Goal: Information Seeking & Learning: Check status

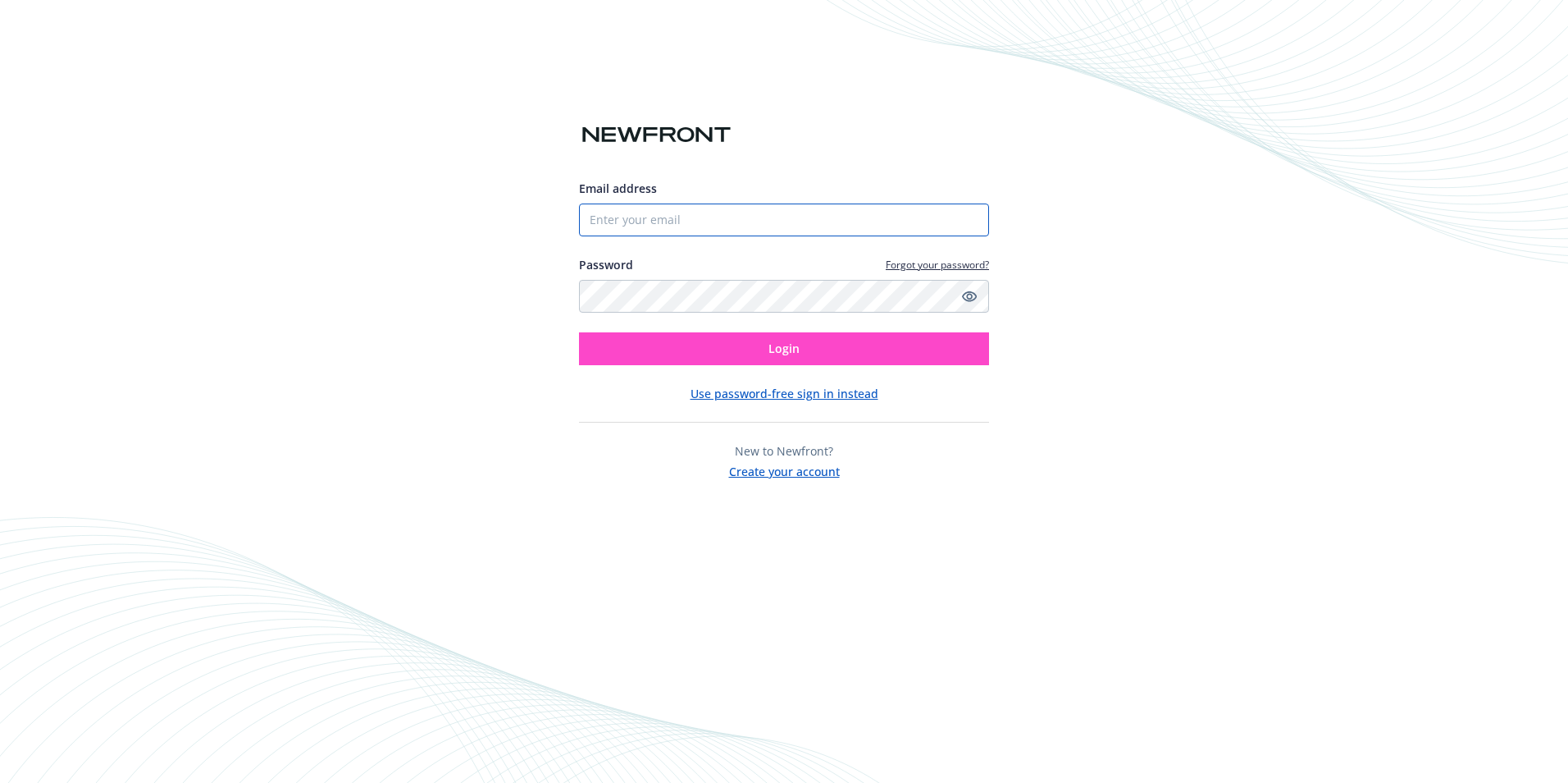
type input "[PERSON_NAME][EMAIL_ADDRESS][PERSON_NAME][DOMAIN_NAME]"
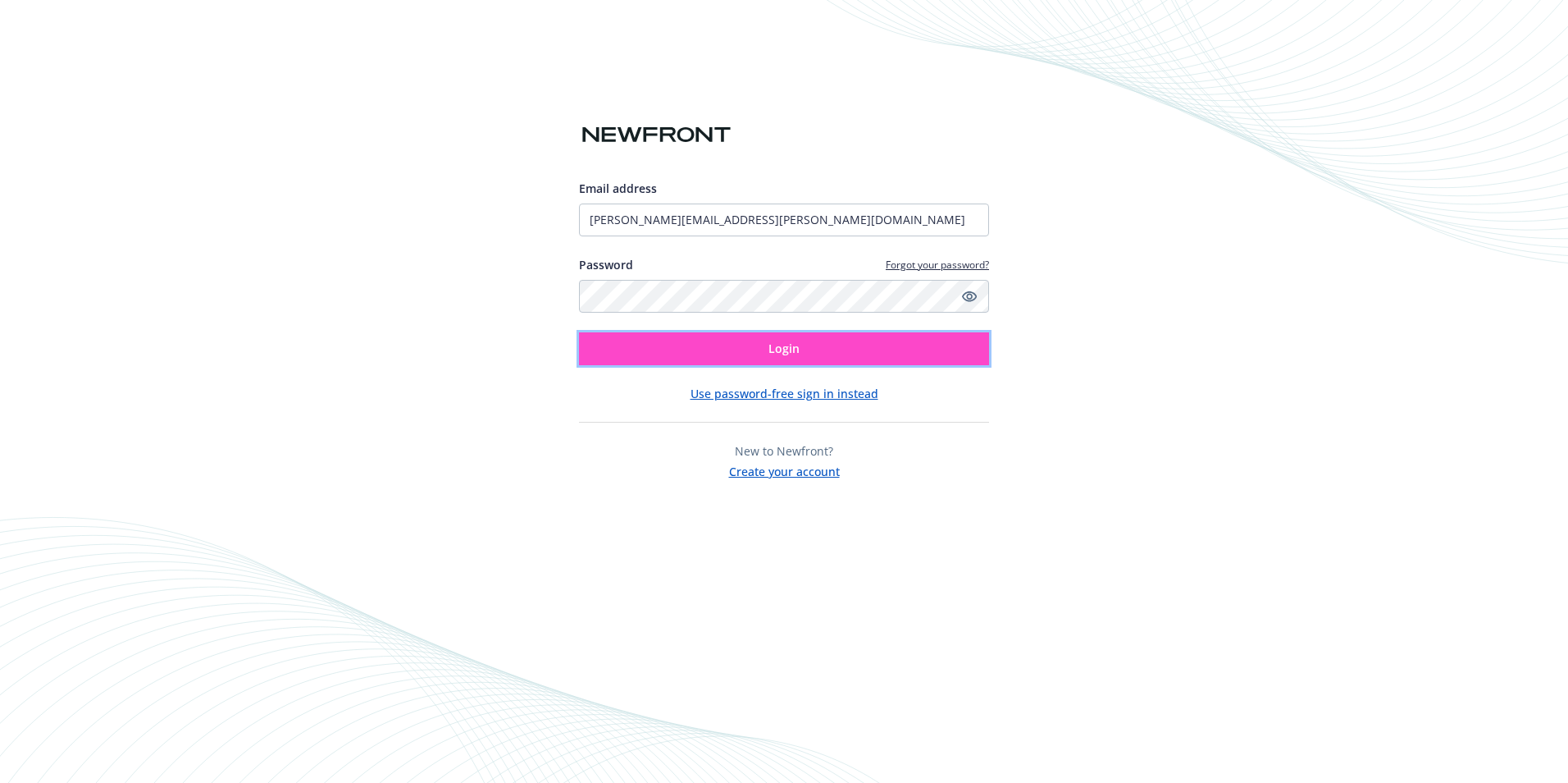
click at [803, 345] on button "Login" at bounding box center [784, 348] width 410 height 32
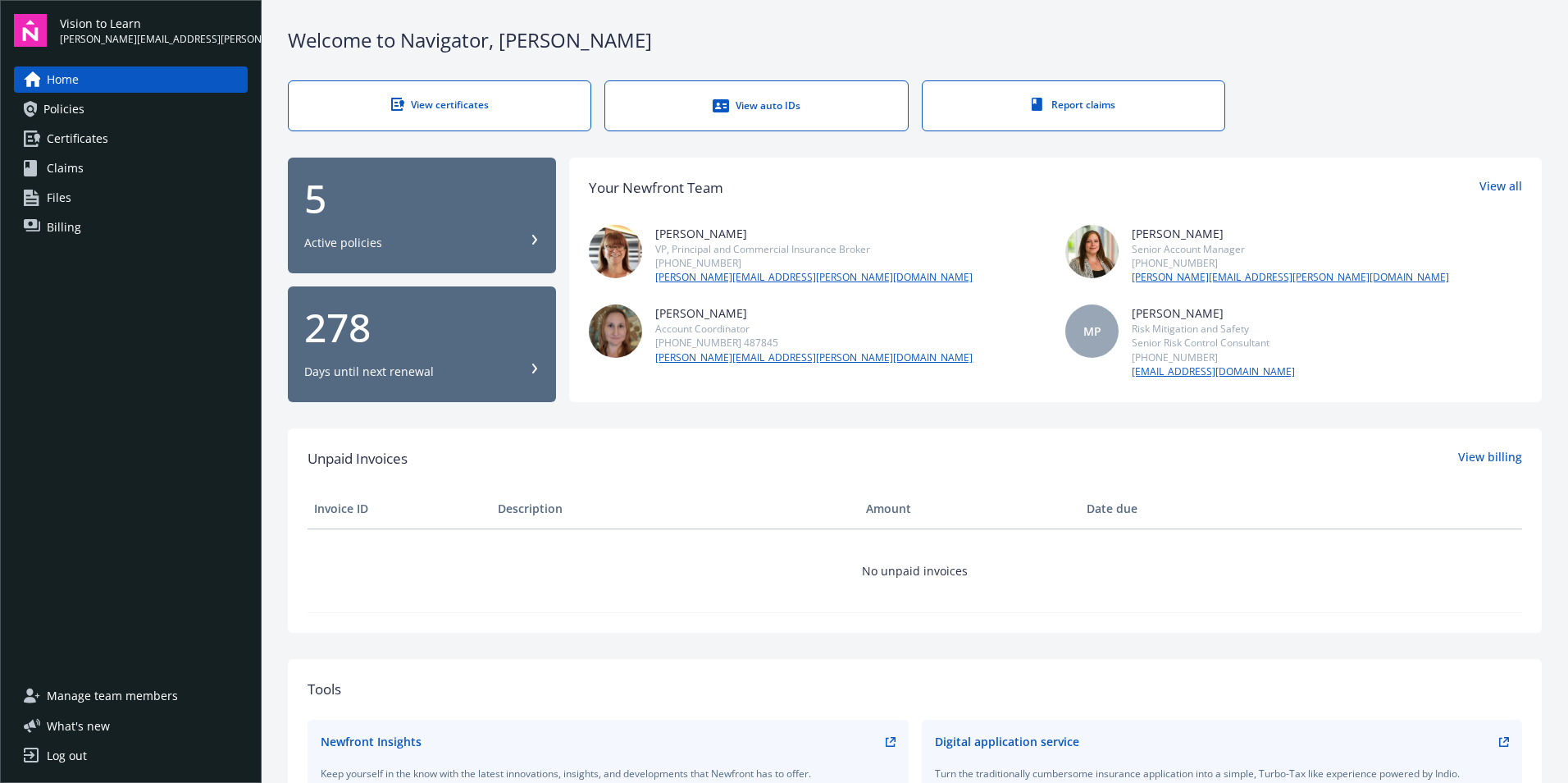
click at [431, 104] on div "View certificates" at bounding box center [439, 105] width 236 height 14
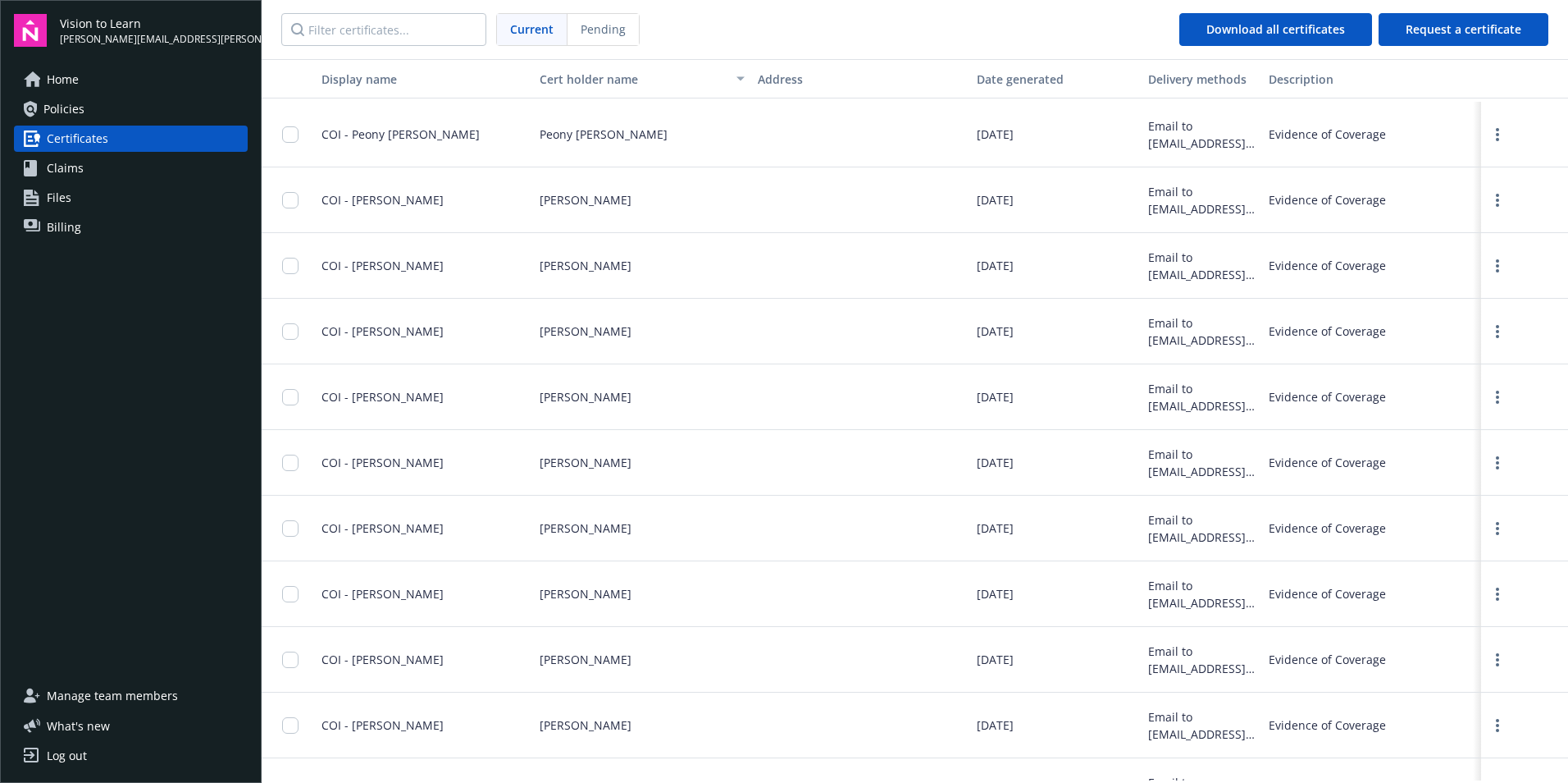
scroll to position [1788, 0]
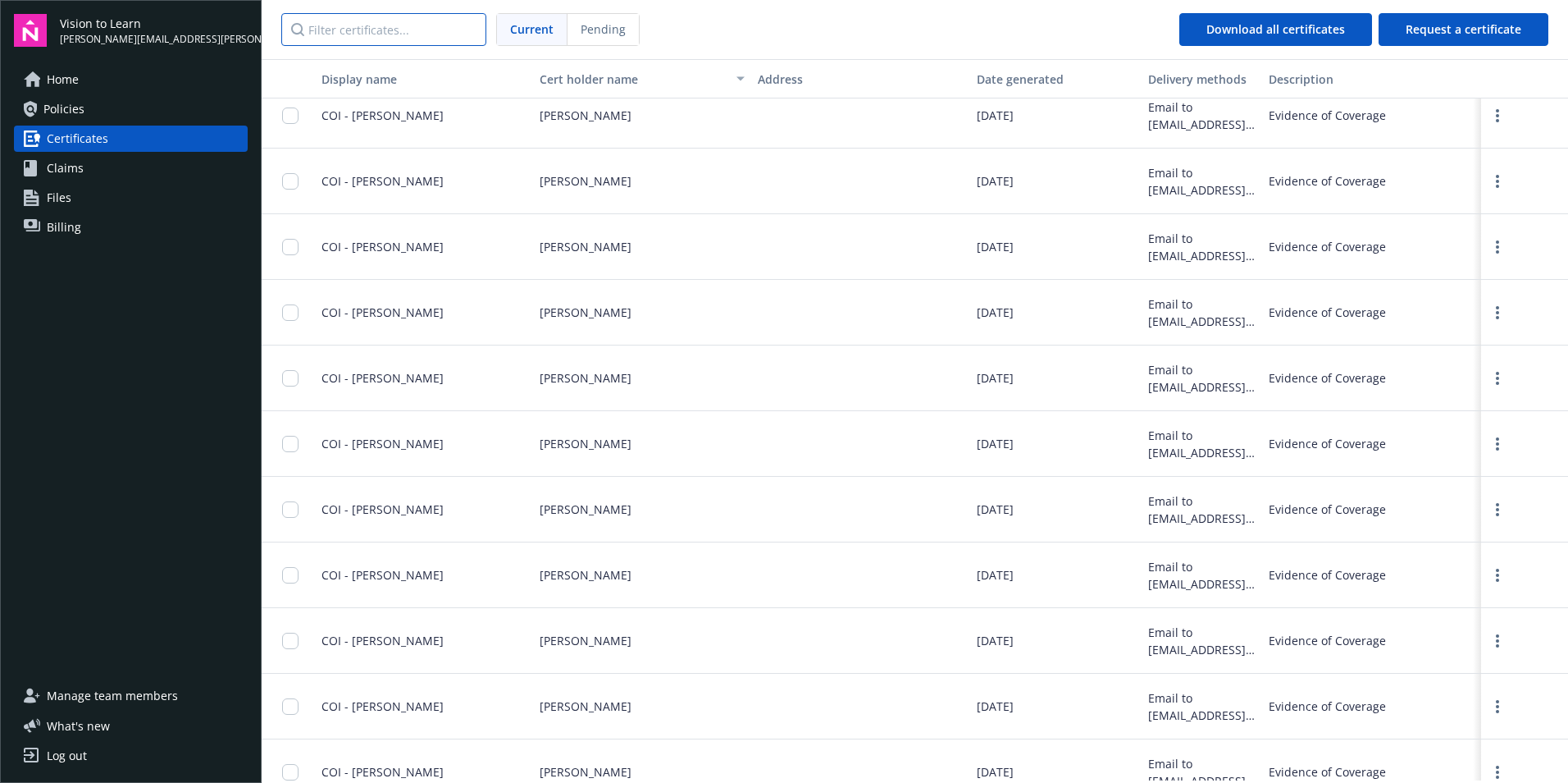
click at [394, 31] on input "Filter certificates..." at bounding box center [383, 28] width 205 height 32
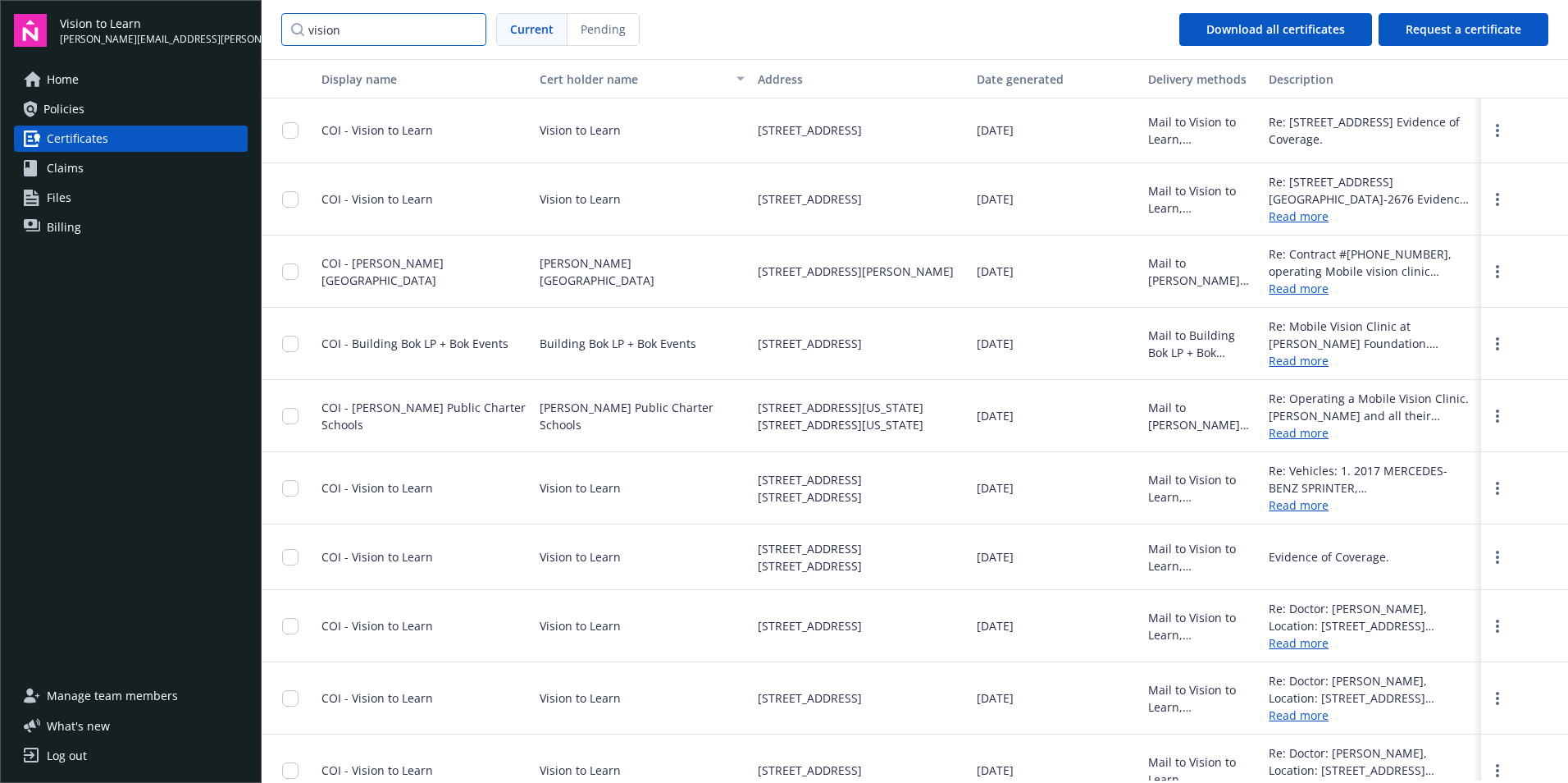
scroll to position [0, 0]
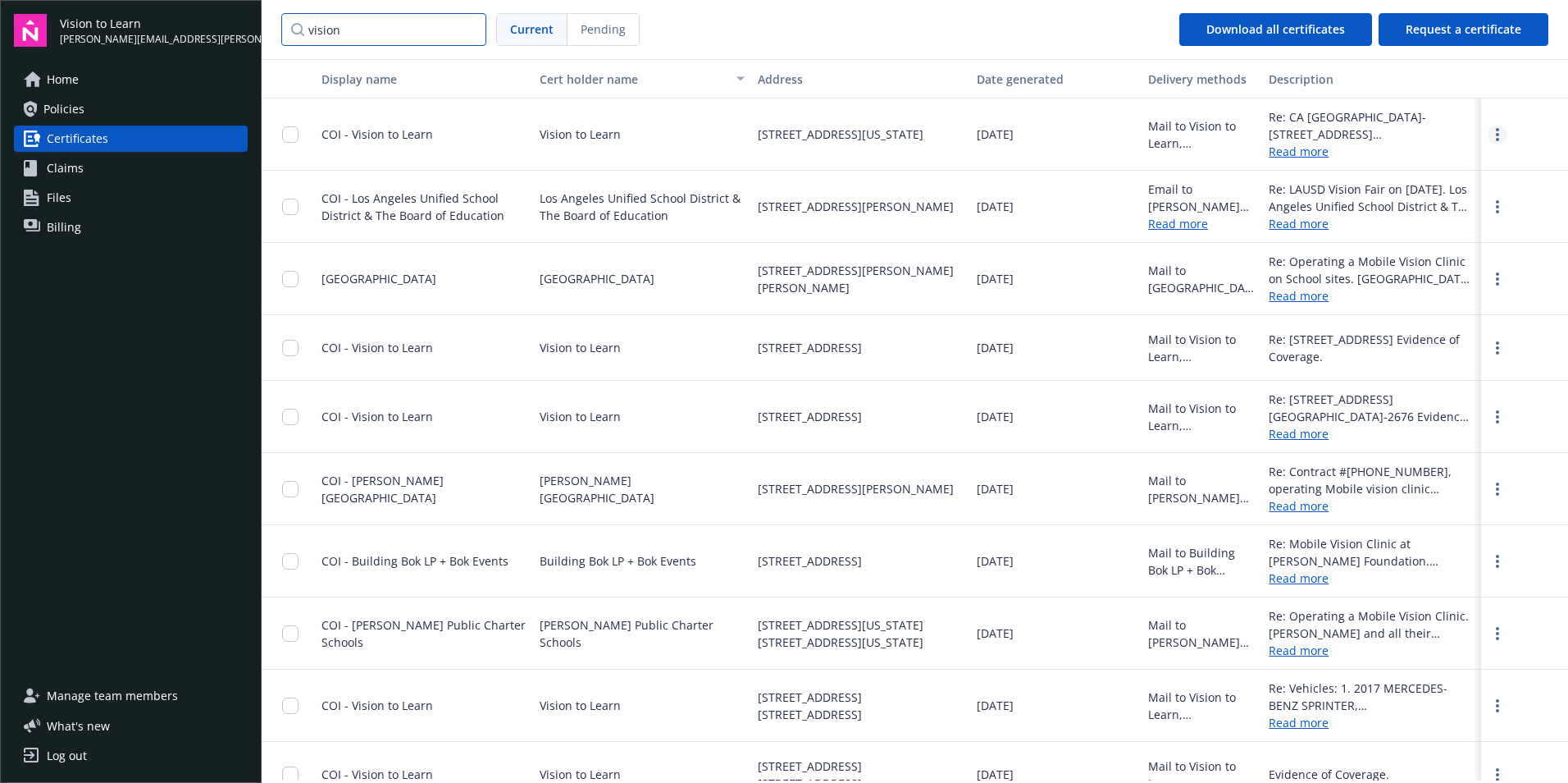
type input "vision"
click at [1490, 135] on link "more" at bounding box center [1497, 134] width 20 height 20
click at [1444, 166] on link "Download" at bounding box center [1453, 168] width 108 height 32
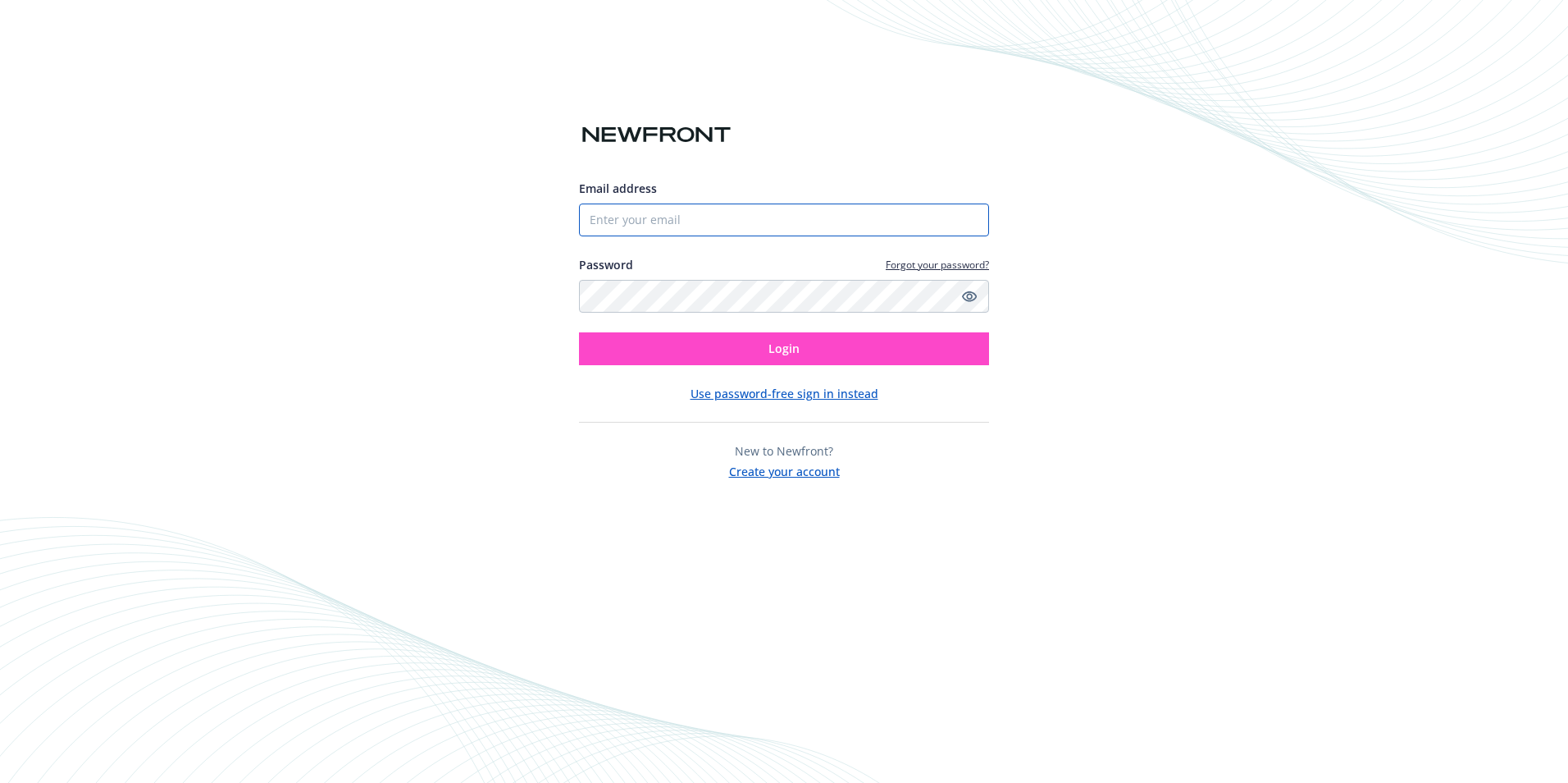
type input "[PERSON_NAME][EMAIL_ADDRESS][PERSON_NAME][DOMAIN_NAME]"
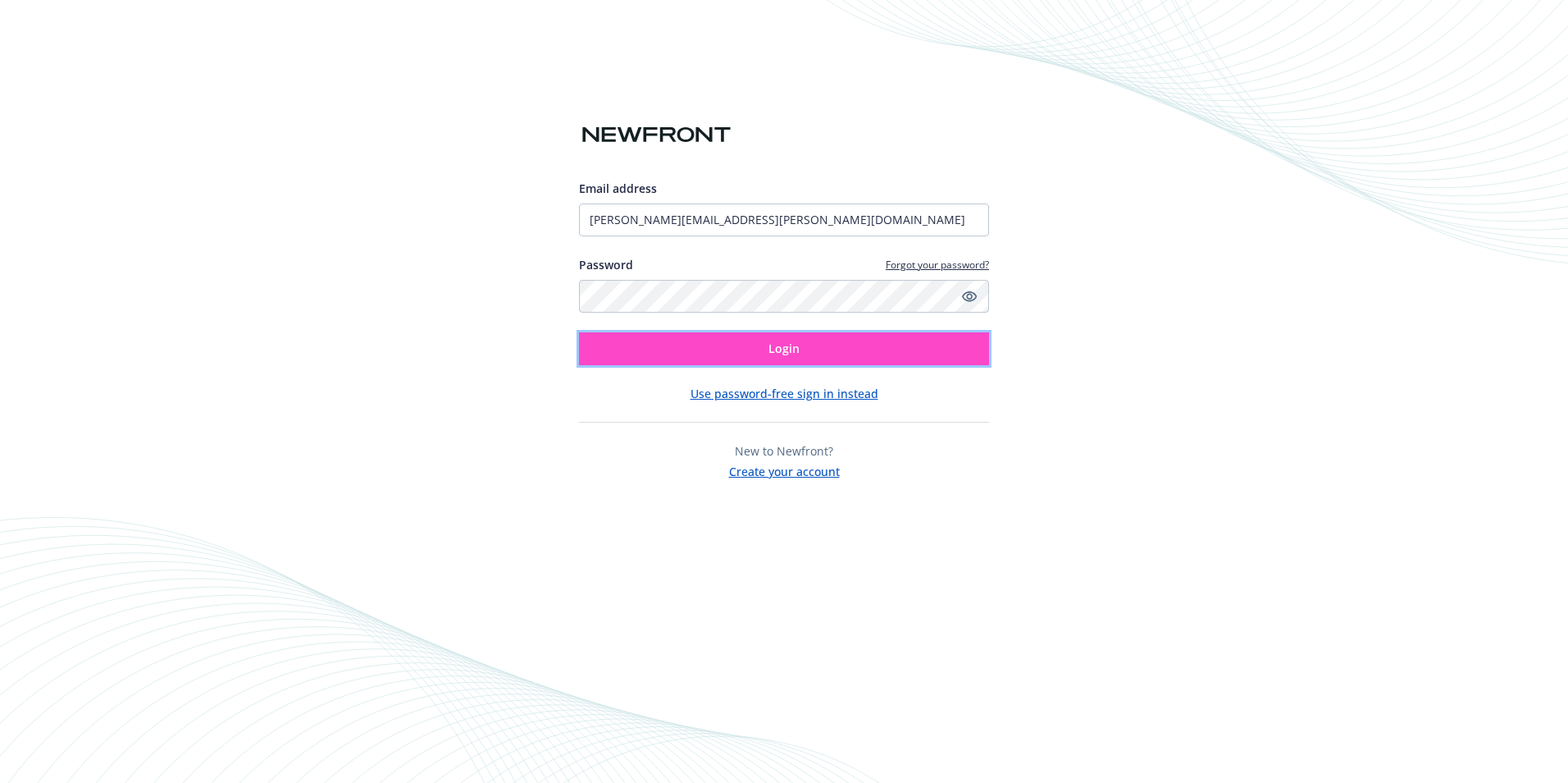
click at [834, 347] on button "Login" at bounding box center [784, 348] width 410 height 32
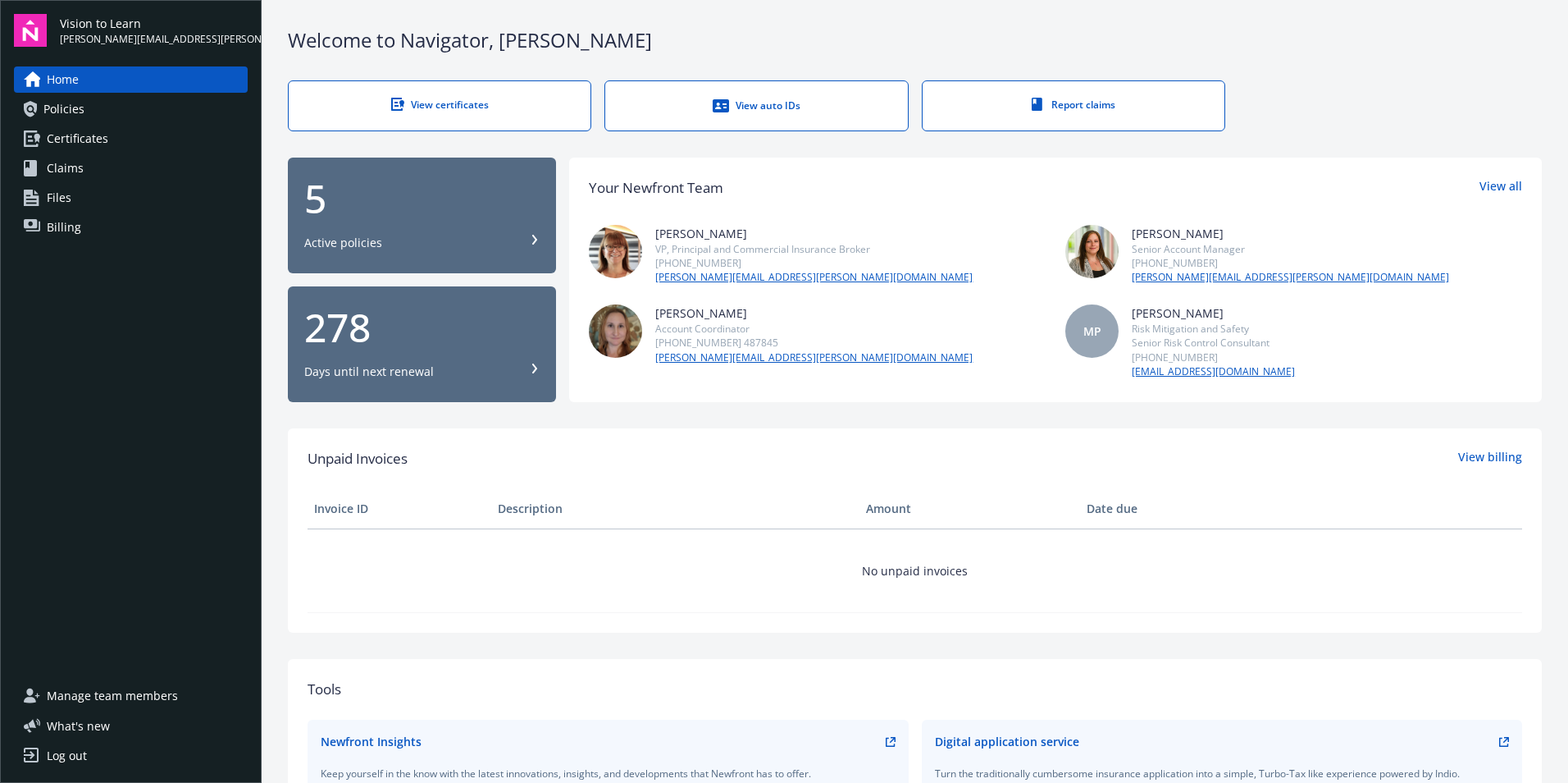
click at [51, 224] on span "Billing" at bounding box center [64, 227] width 34 height 26
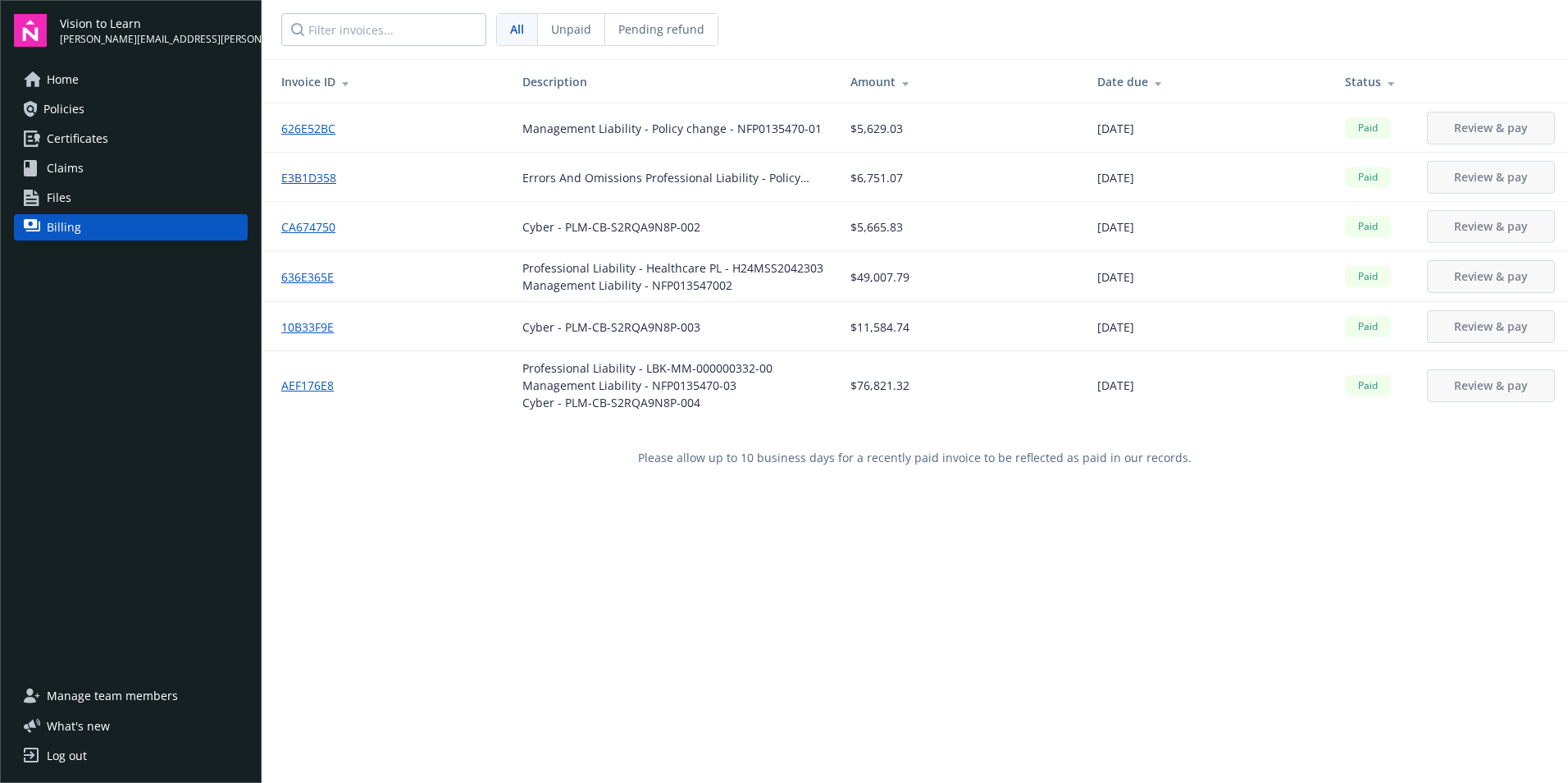
click at [303, 391] on link "AEF176E8" at bounding box center [313, 385] width 66 height 18
